Goal: Obtain resource: Obtain resource

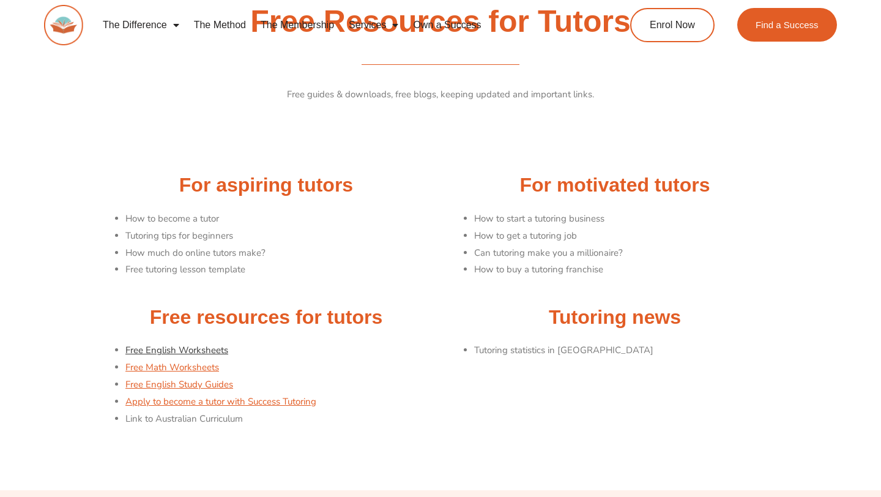
click at [198, 352] on link "Free English Worksheets" at bounding box center [176, 350] width 103 height 12
click at [179, 350] on link "Free English Worksheets" at bounding box center [176, 350] width 103 height 12
click at [187, 366] on link "Free Math Worksheets" at bounding box center [172, 367] width 94 height 12
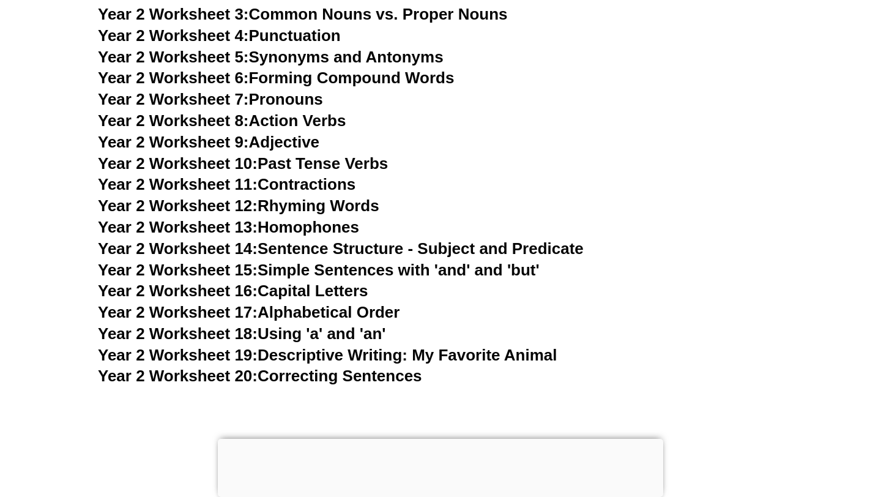
scroll to position [823, 0]
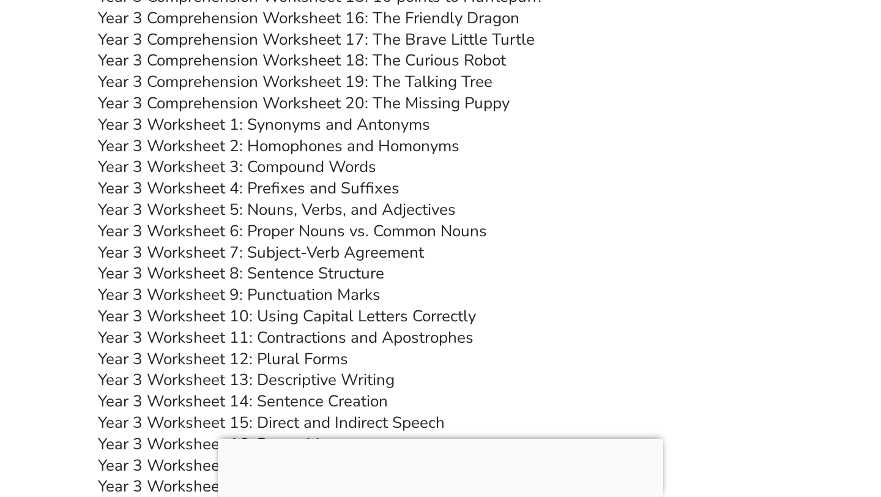
scroll to position [4447, 0]
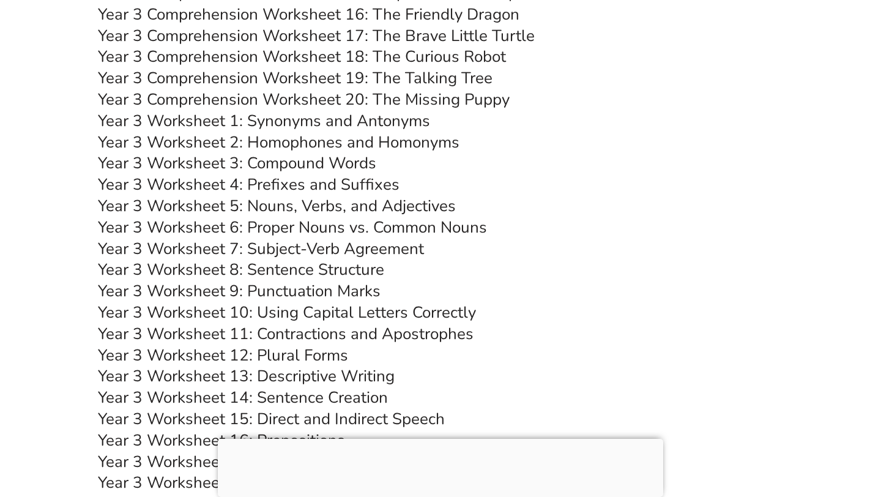
click at [196, 201] on link "Year 3 Worksheet 5: Nouns, Verbs, and Adjectives" at bounding box center [277, 205] width 358 height 21
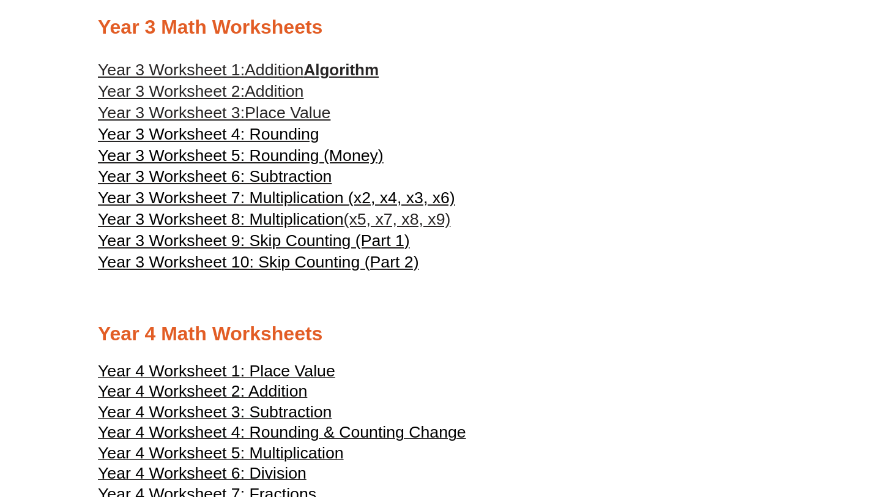
scroll to position [1247, 0]
click at [278, 97] on span "Addition" at bounding box center [274, 92] width 59 height 18
click at [274, 80] on span "Addition" at bounding box center [274, 70] width 59 height 18
click at [269, 100] on span "Addition" at bounding box center [274, 92] width 59 height 18
